Goal: Complete application form

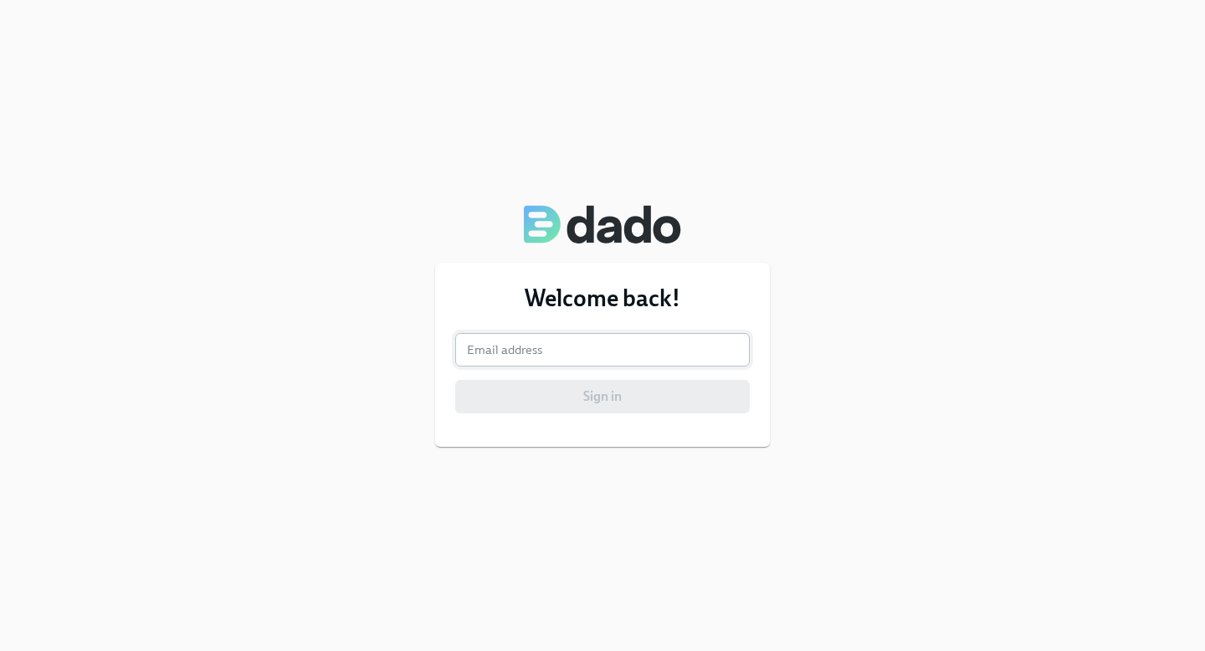
click at [573, 354] on input "email" at bounding box center [602, 349] width 295 height 33
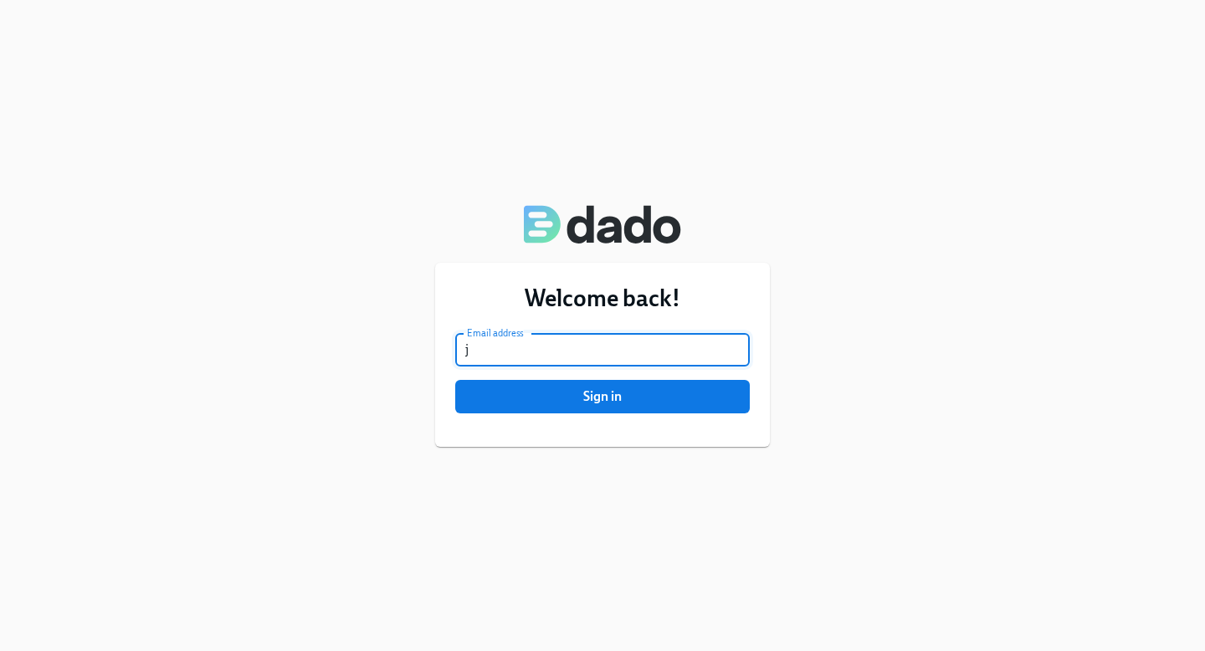
type input "[EMAIL_ADDRESS][DOMAIN_NAME]"
click at [676, 417] on div "Welcome back! Email address jchandler@rothys.com Email address Sign in" at bounding box center [602, 355] width 335 height 184
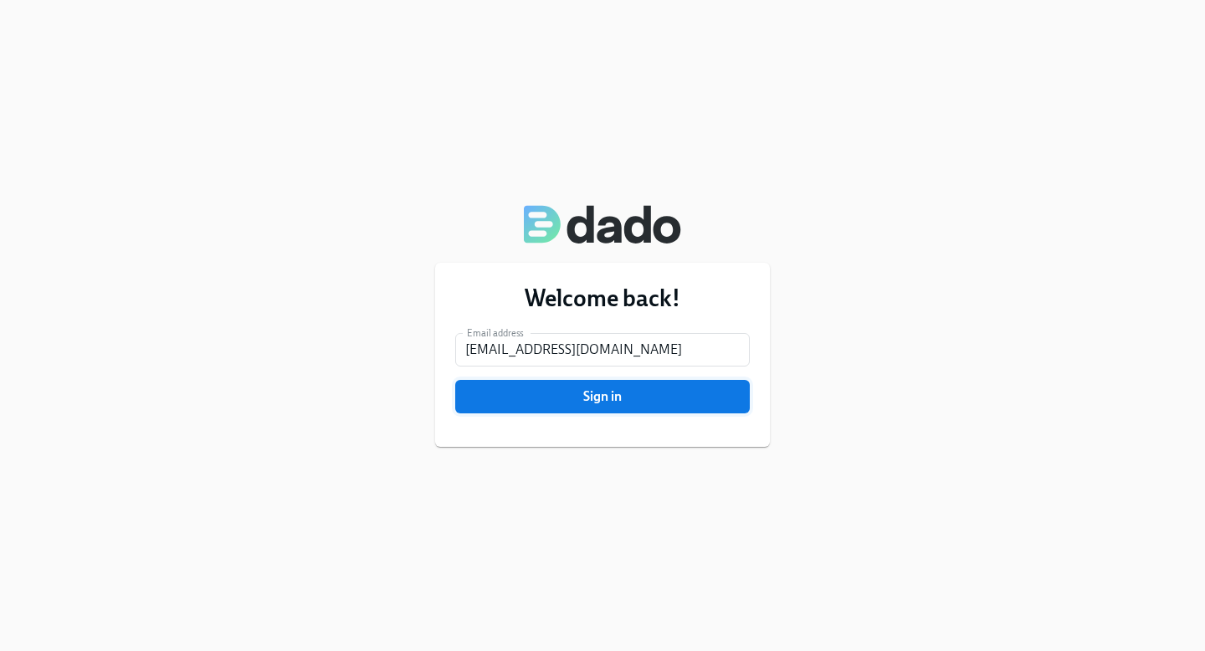
click at [676, 403] on span "Sign in" at bounding box center [602, 396] width 271 height 17
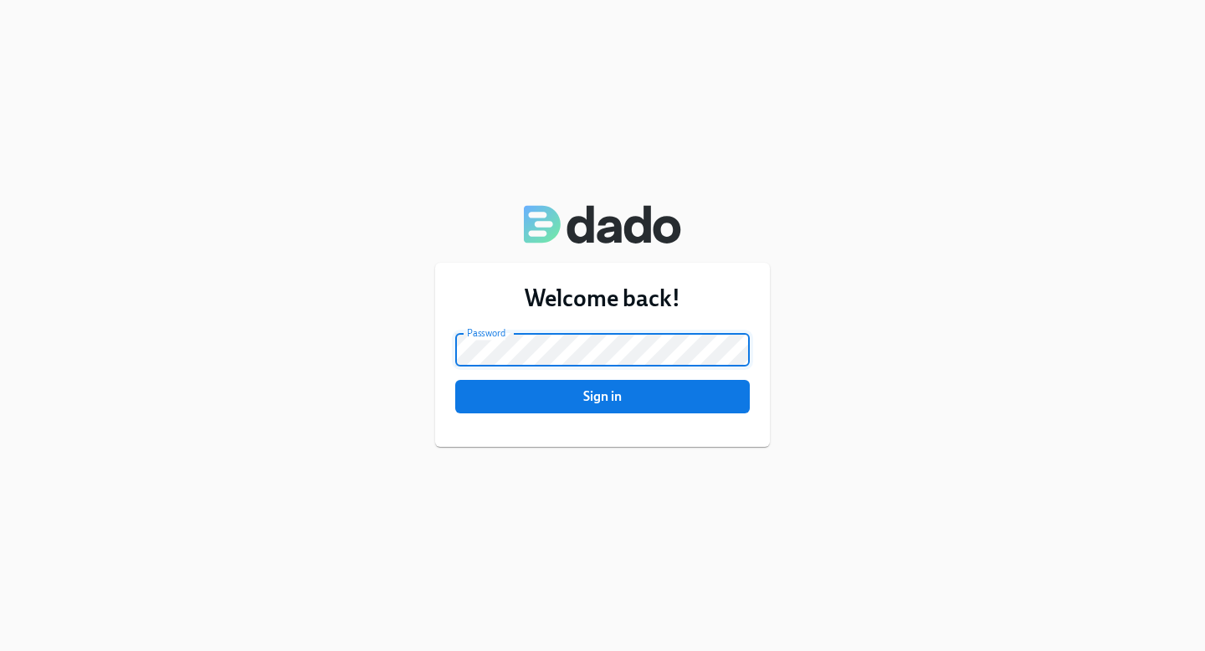
click at [455, 380] on button "Sign in" at bounding box center [602, 396] width 295 height 33
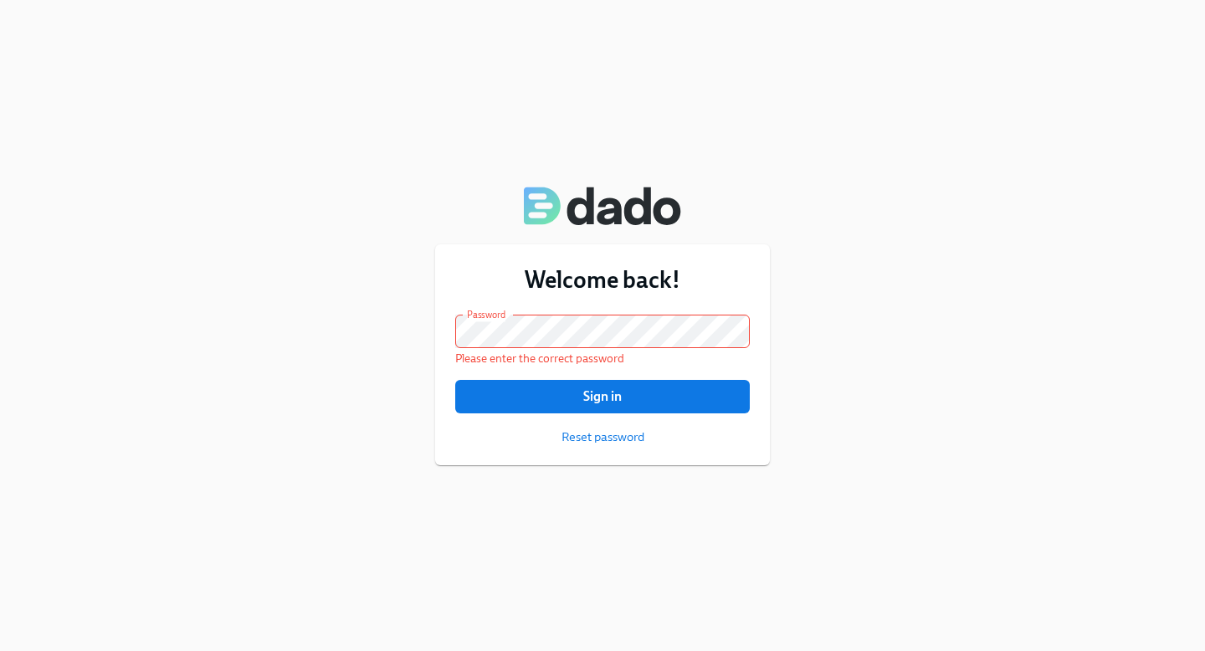
click at [649, 444] on form "Email address jchandler@rothys.com Email address Password Password Please enter…" at bounding box center [602, 380] width 295 height 131
click at [637, 444] on span "Reset password" at bounding box center [603, 437] width 83 height 17
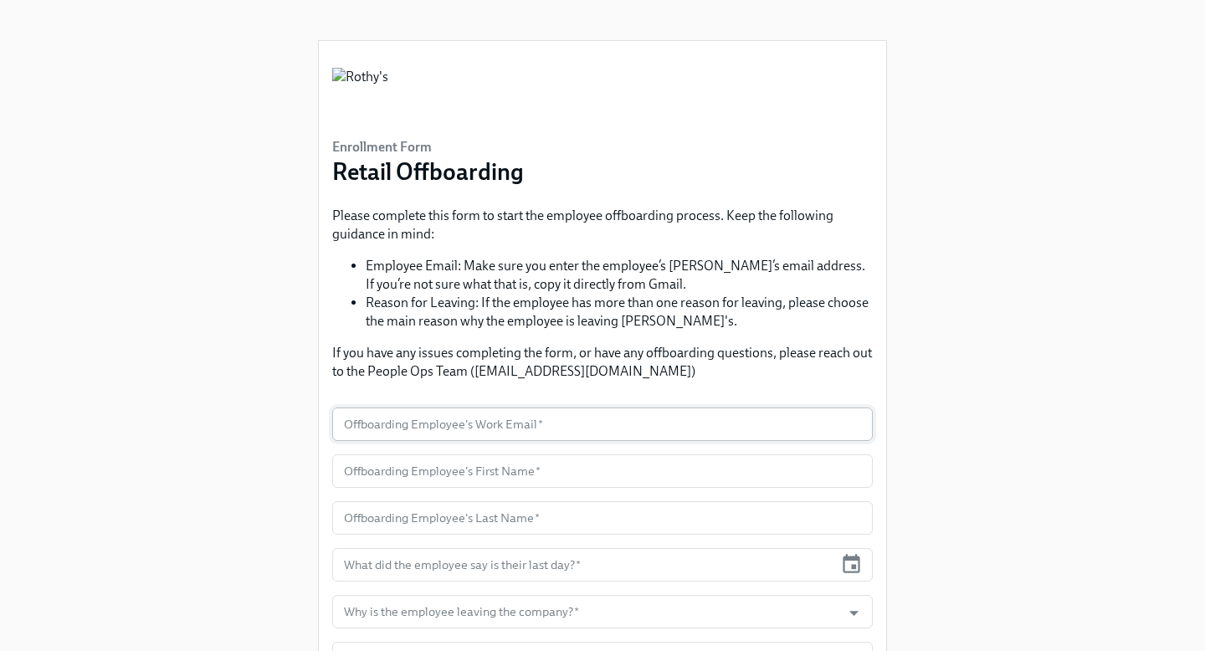
click at [412, 424] on input "text" at bounding box center [602, 424] width 541 height 33
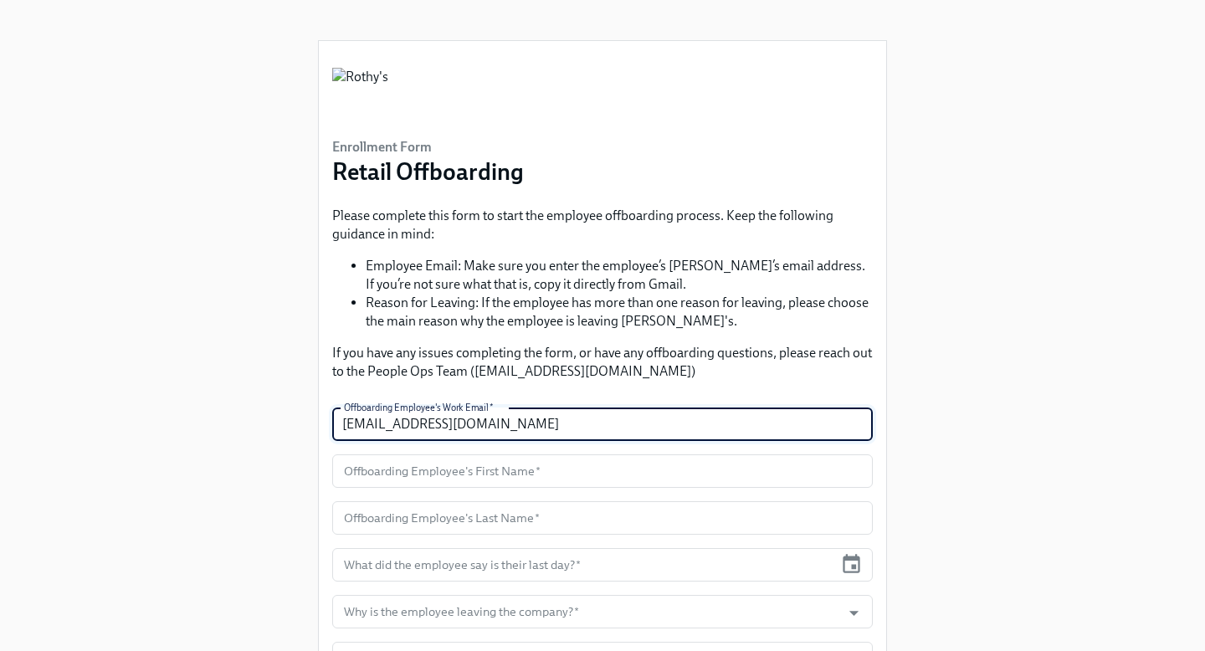
type input "[EMAIL_ADDRESS][DOMAIN_NAME]"
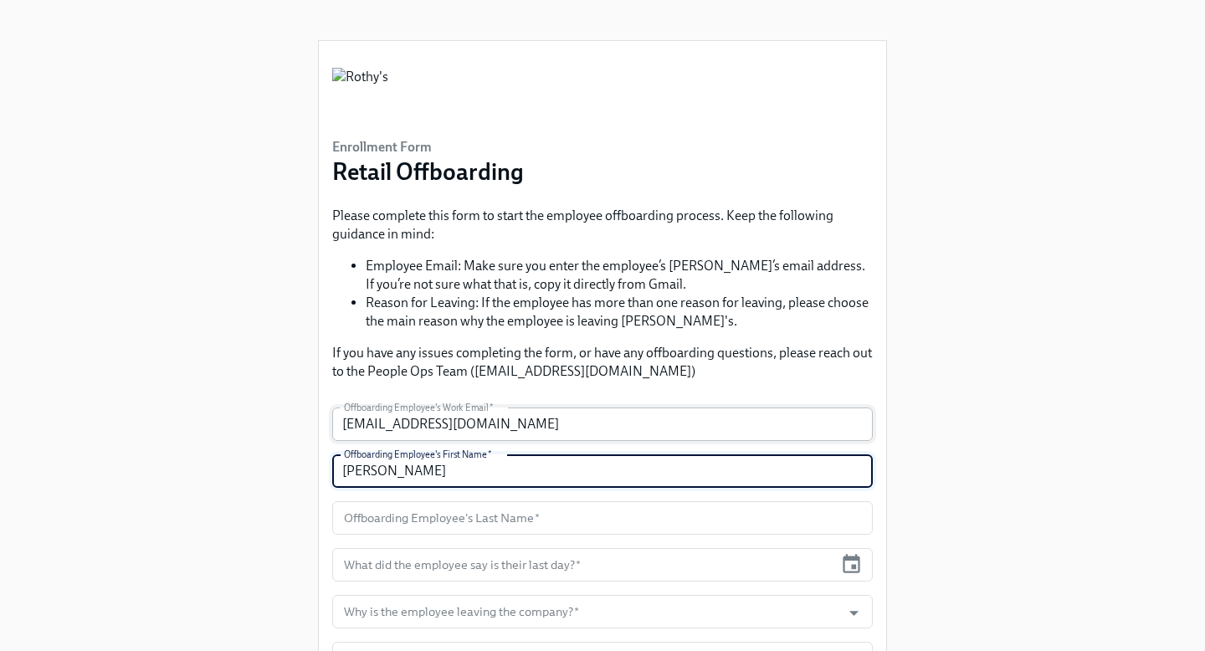
type input "[PERSON_NAME]"
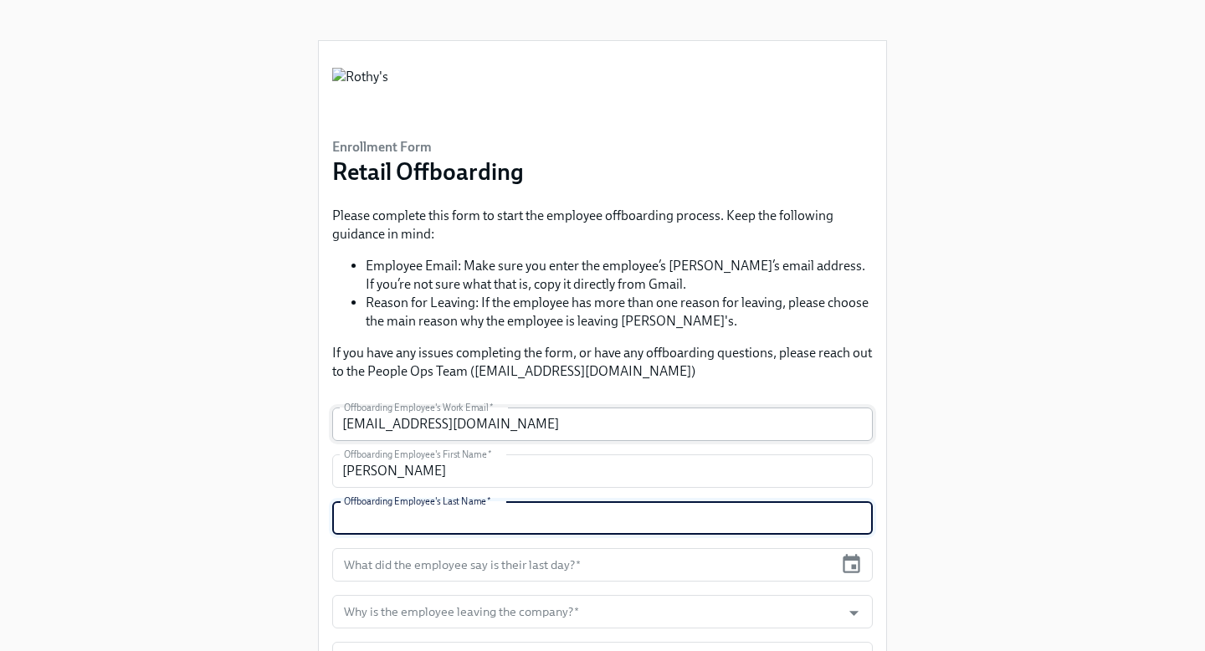
type input "E"
type input "[PERSON_NAME]"
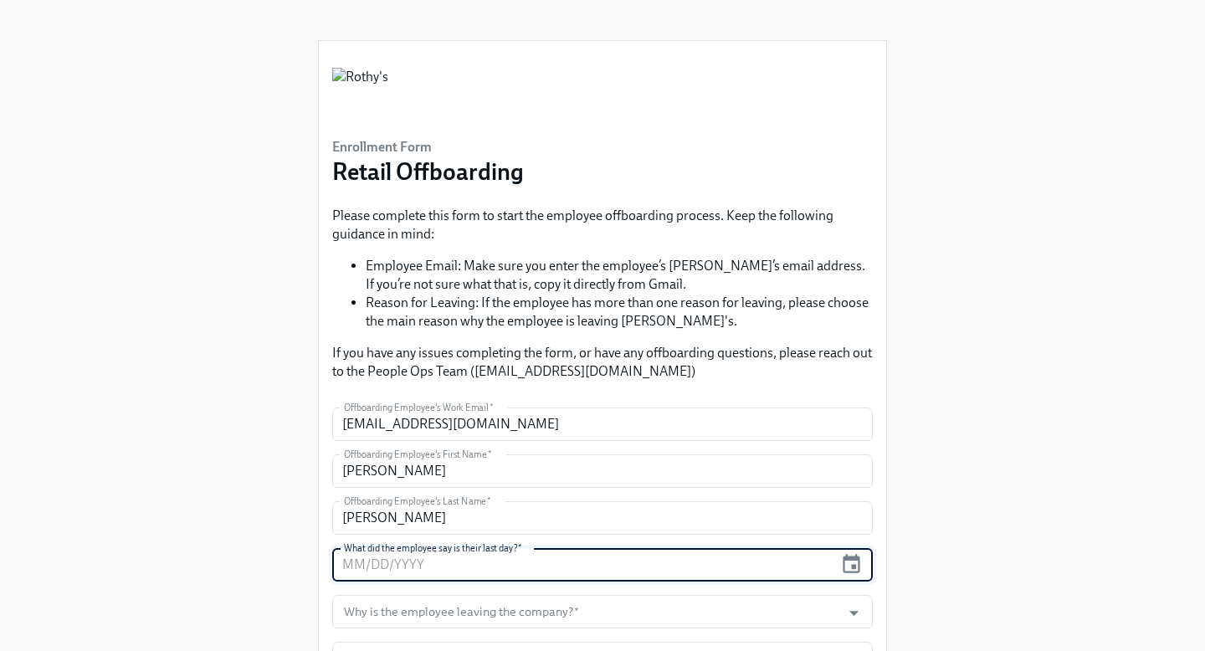
click at [498, 568] on input "text" at bounding box center [582, 564] width 501 height 33
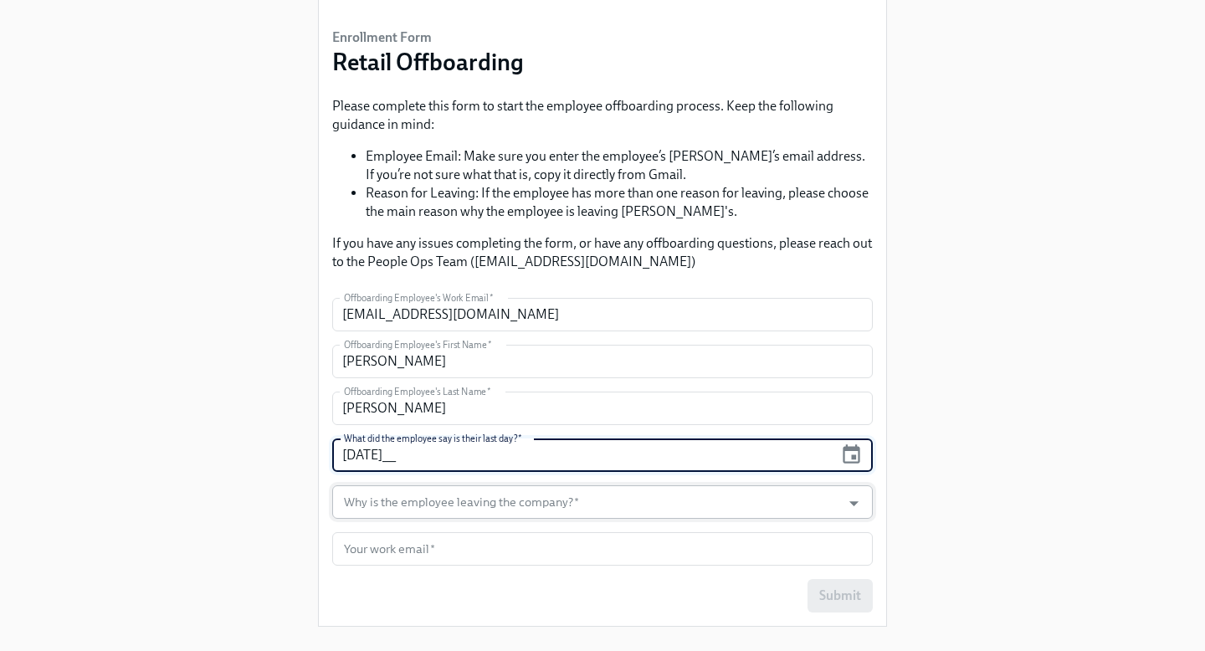
scroll to position [125, 0]
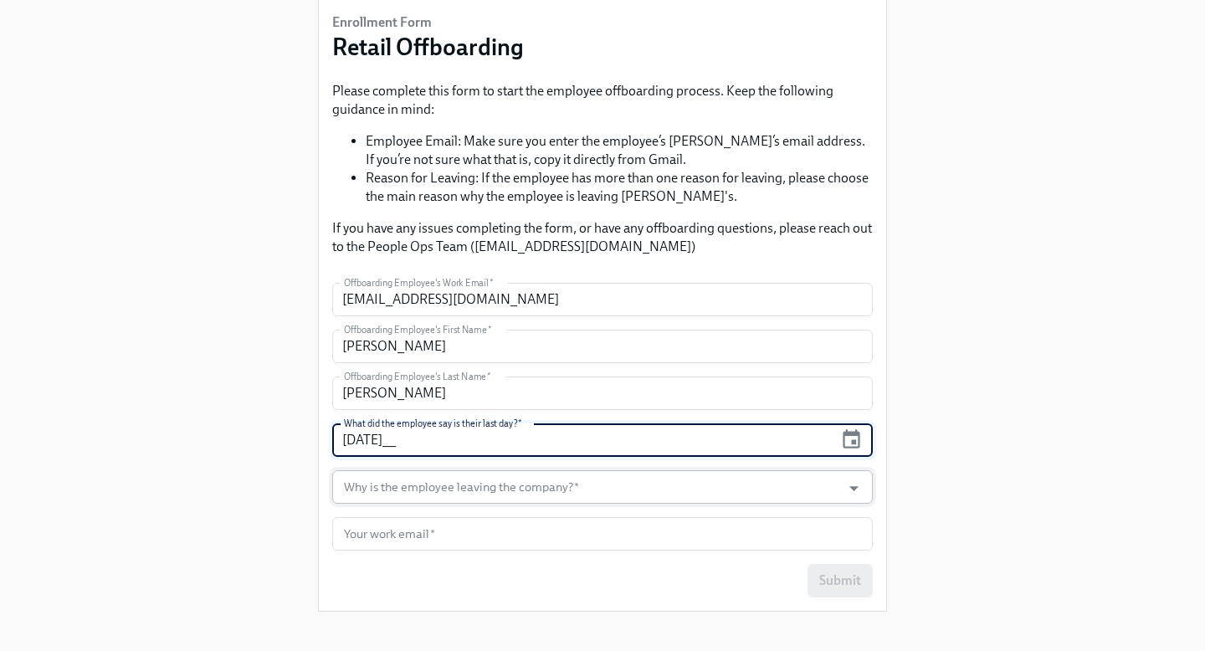
type input "[DATE]__"
click at [455, 481] on input "Why is the employee leaving the company?   *" at bounding box center [587, 486] width 492 height 33
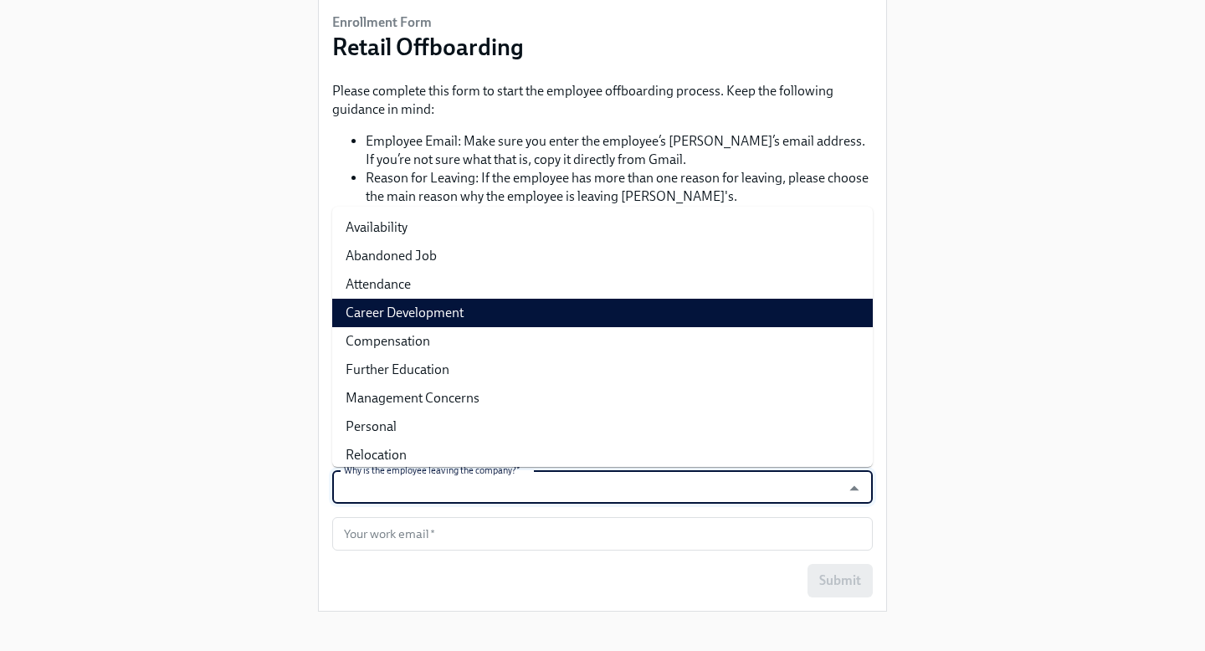
click at [415, 316] on li "Career Development" at bounding box center [602, 313] width 541 height 28
type input "Career Development"
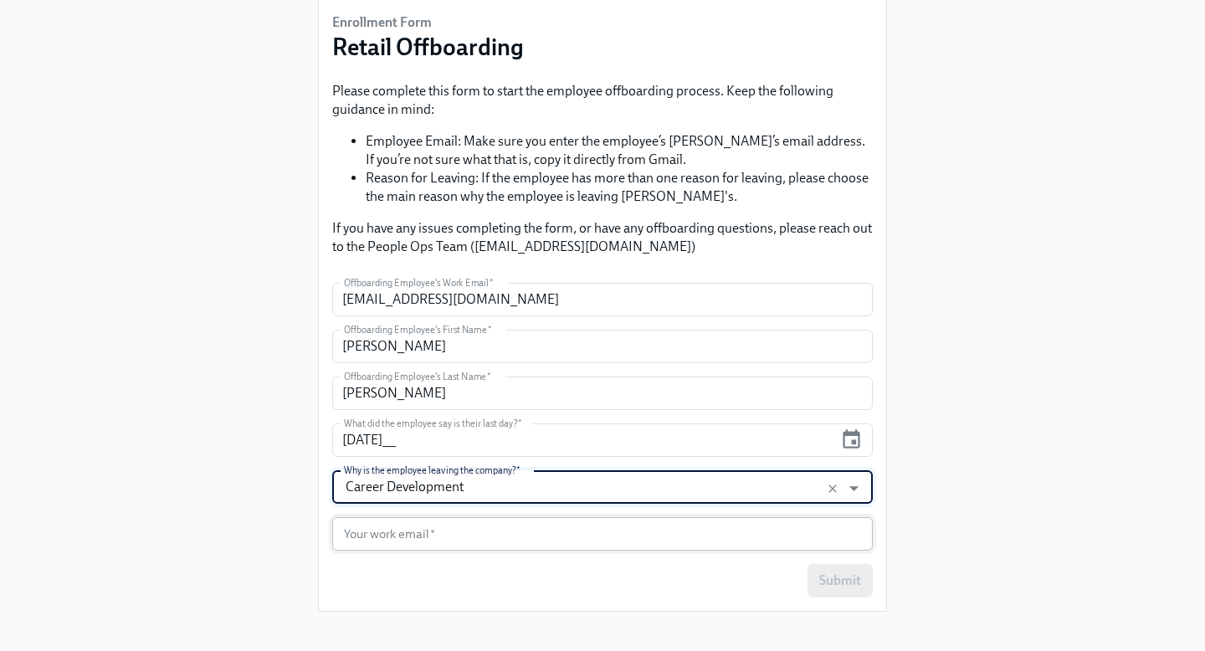
click at [409, 538] on input "text" at bounding box center [602, 533] width 541 height 33
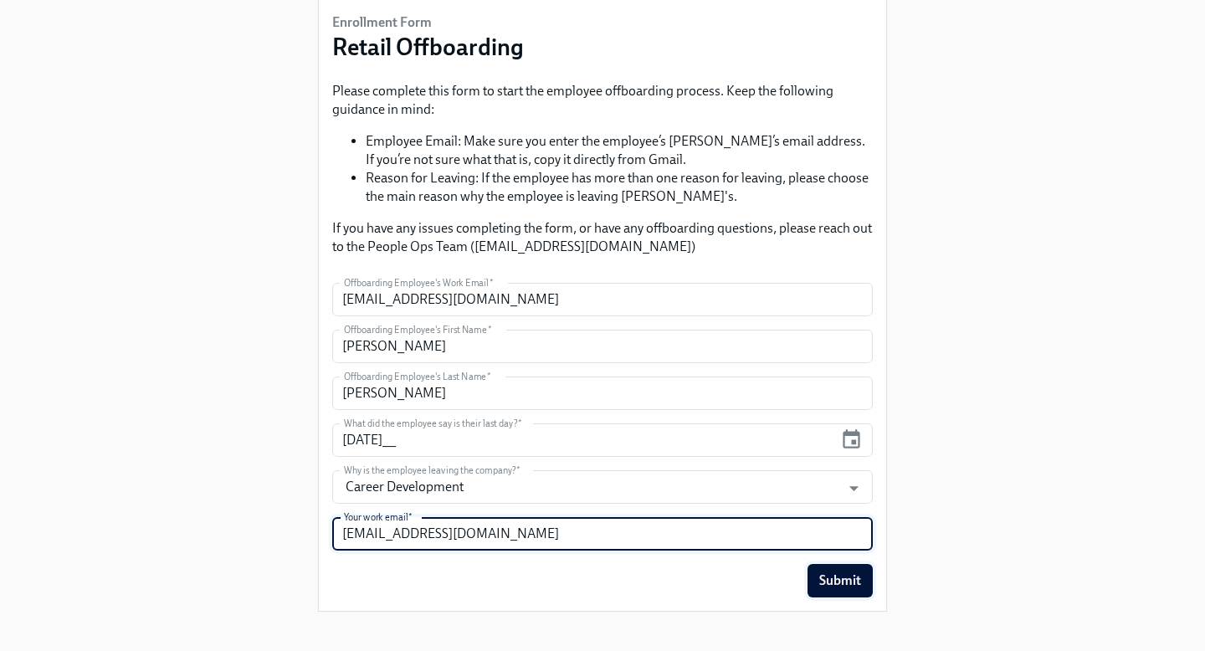
type input "[EMAIL_ADDRESS][DOMAIN_NAME]"
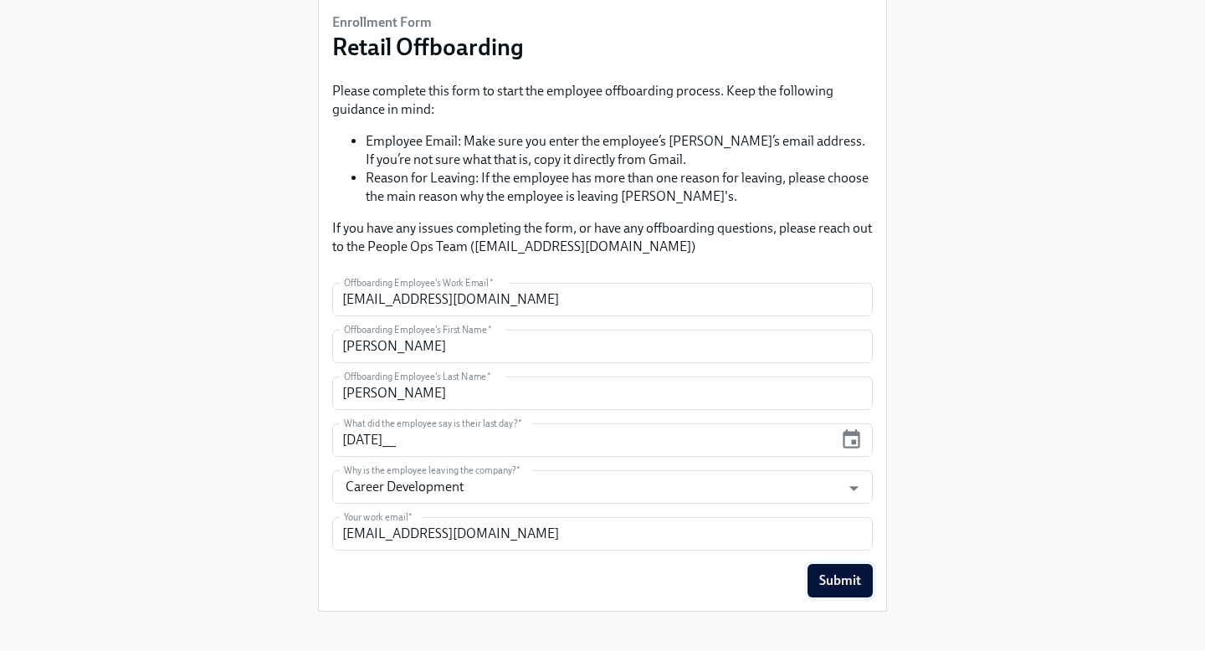
click at [842, 574] on span "Submit" at bounding box center [841, 581] width 42 height 17
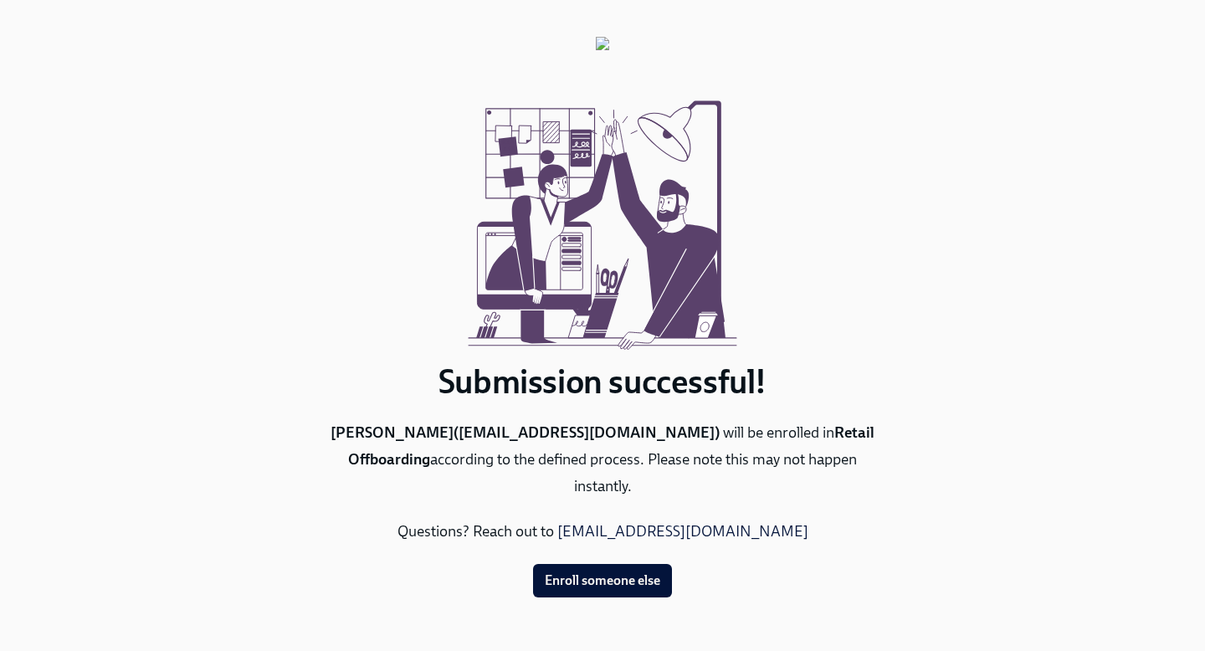
scroll to position [0, 0]
